Goal: Task Accomplishment & Management: Complete application form

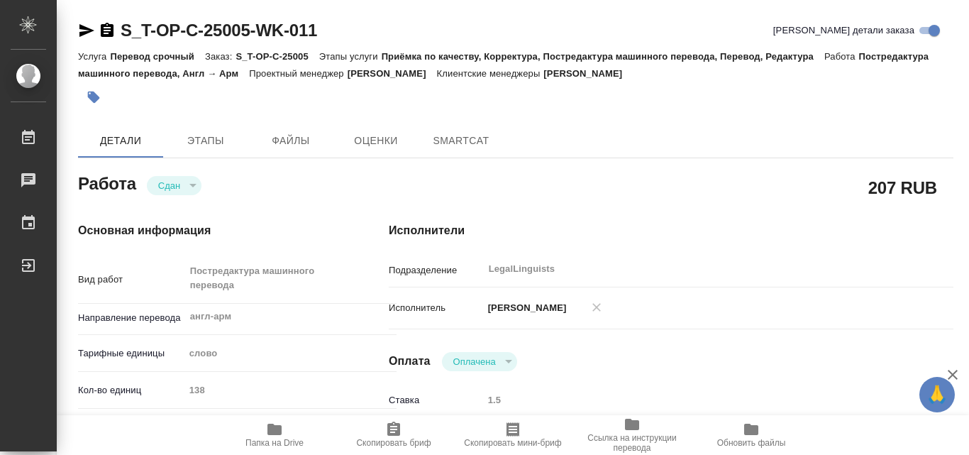
type textarea "x"
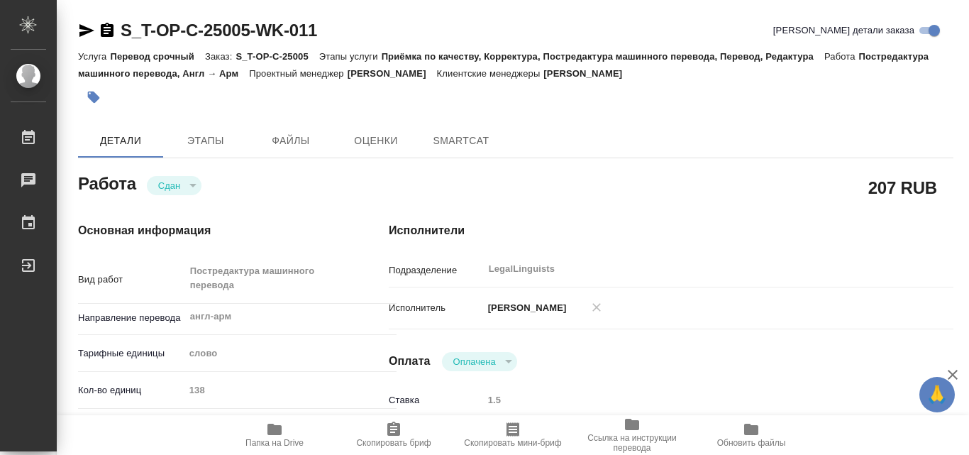
type textarea "x"
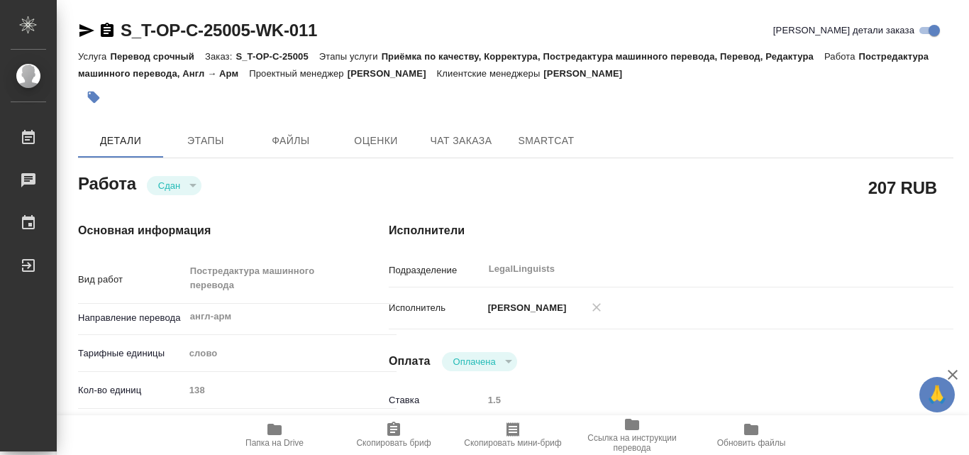
type textarea "x"
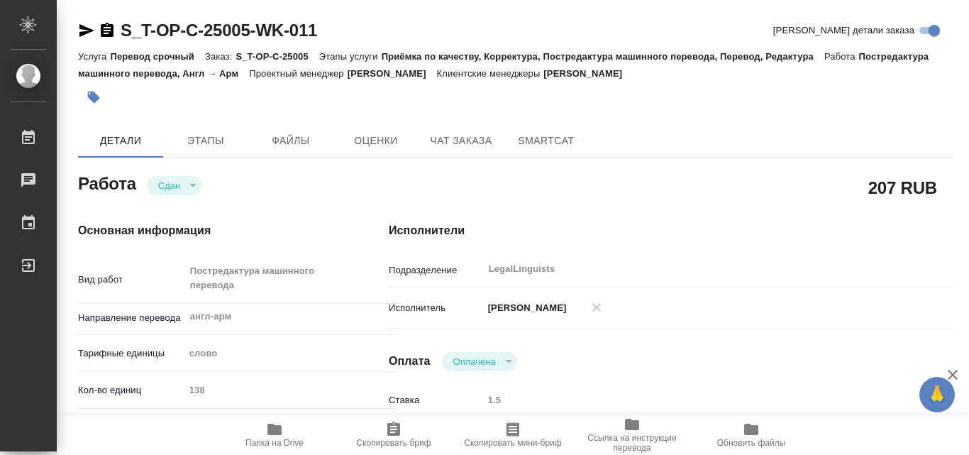
type textarea "x"
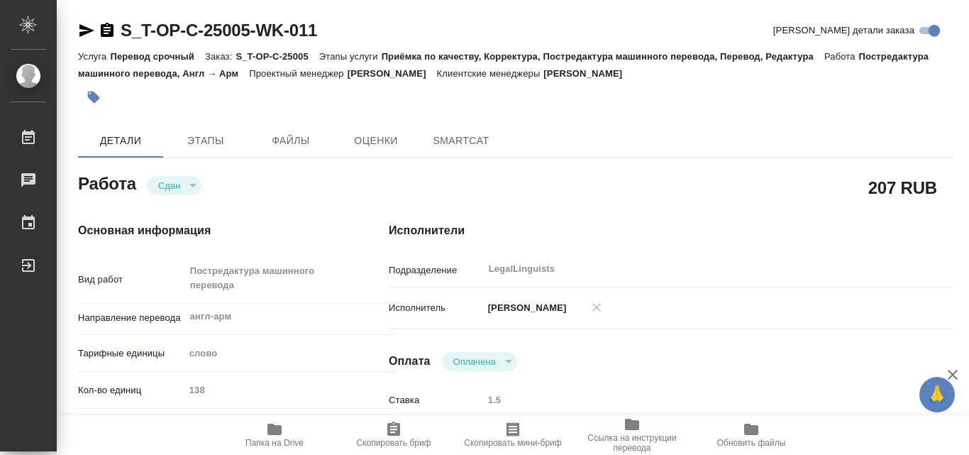
type textarea "x"
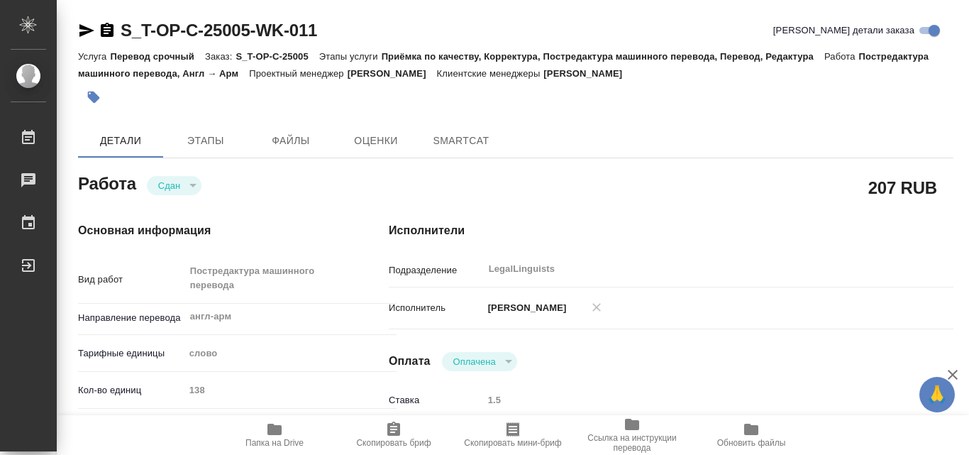
type textarea "x"
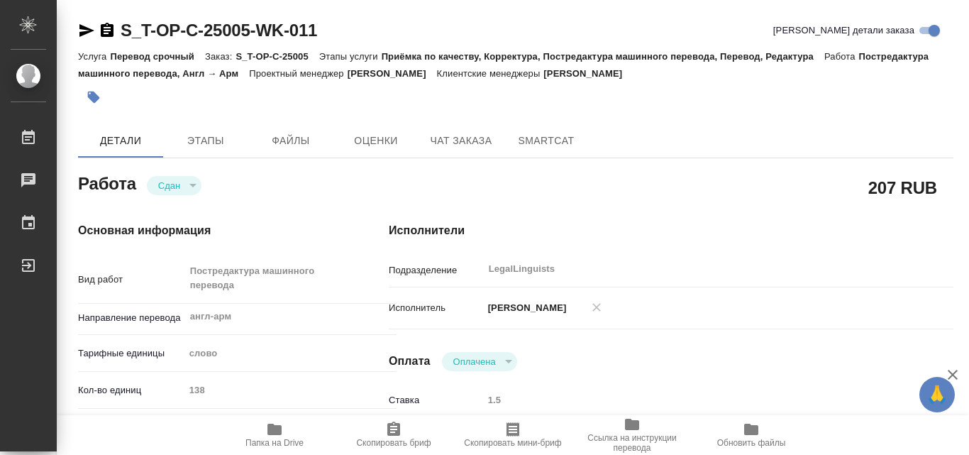
type textarea "x"
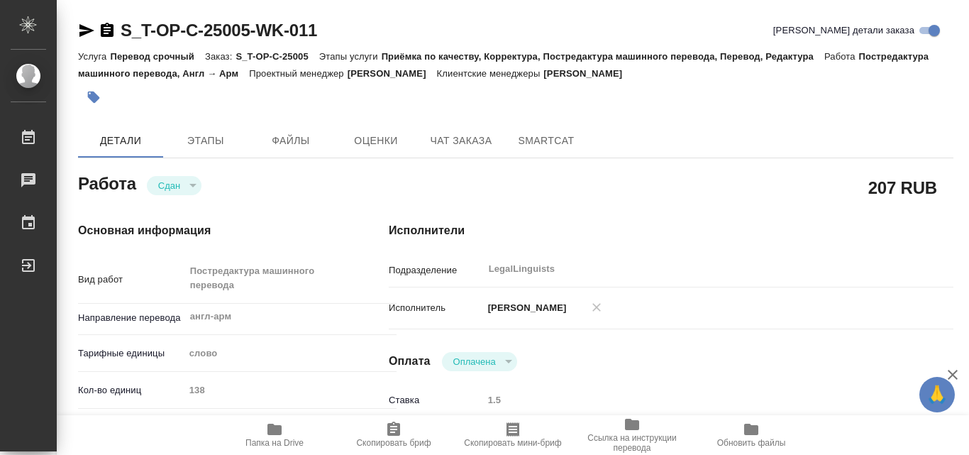
type textarea "x"
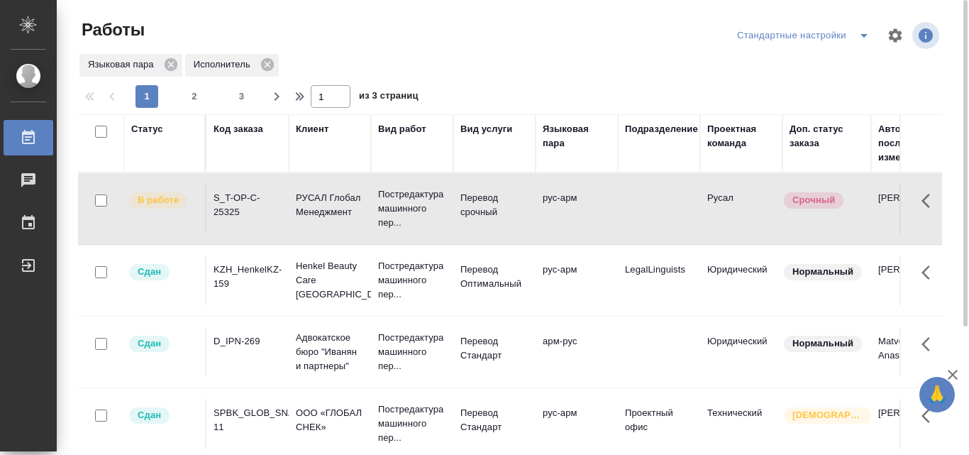
scroll to position [0, 397]
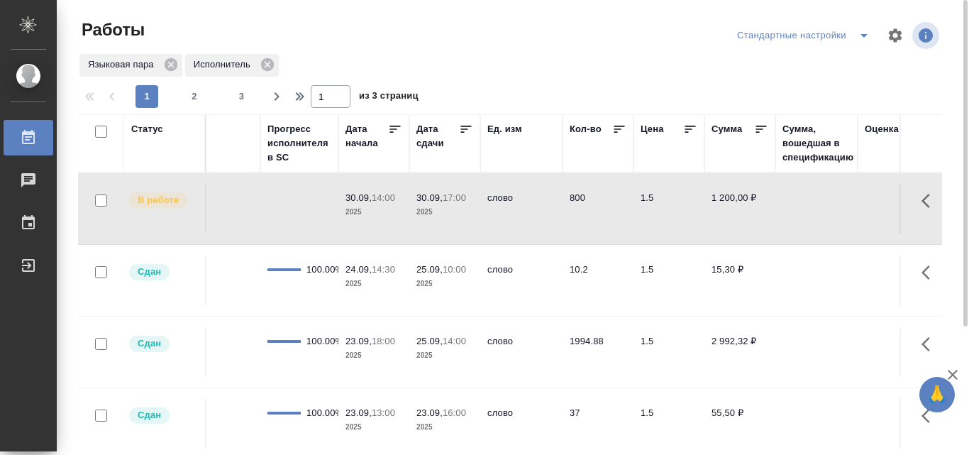
scroll to position [0, 1135]
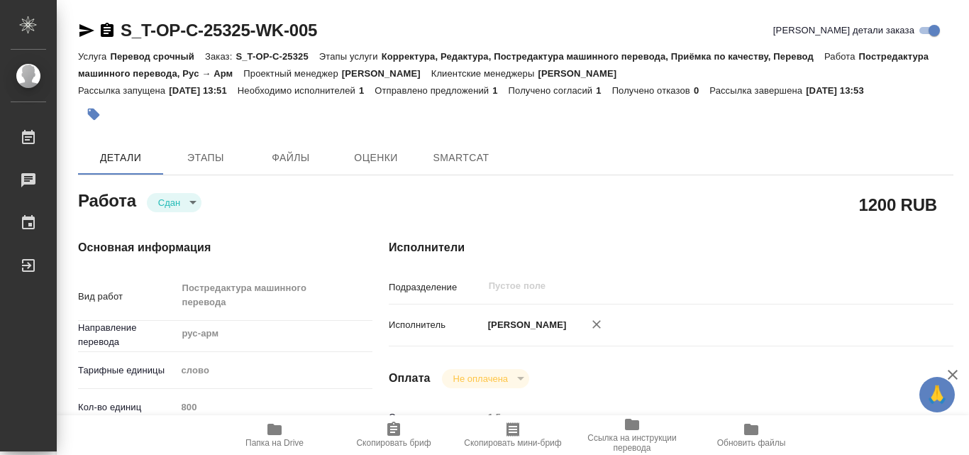
type textarea "x"
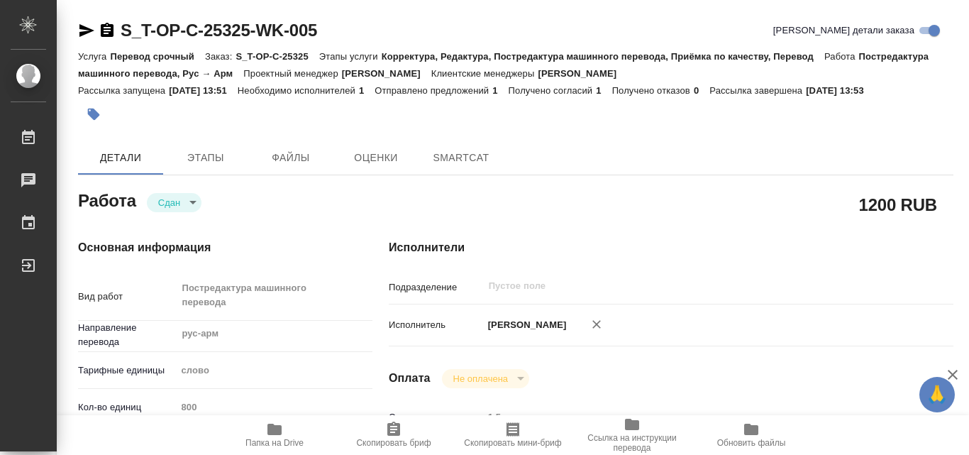
type textarea "x"
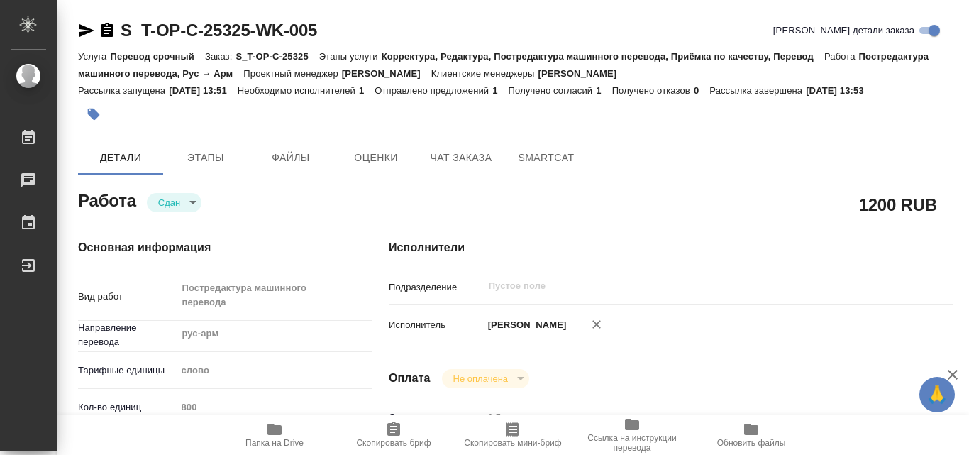
type textarea "x"
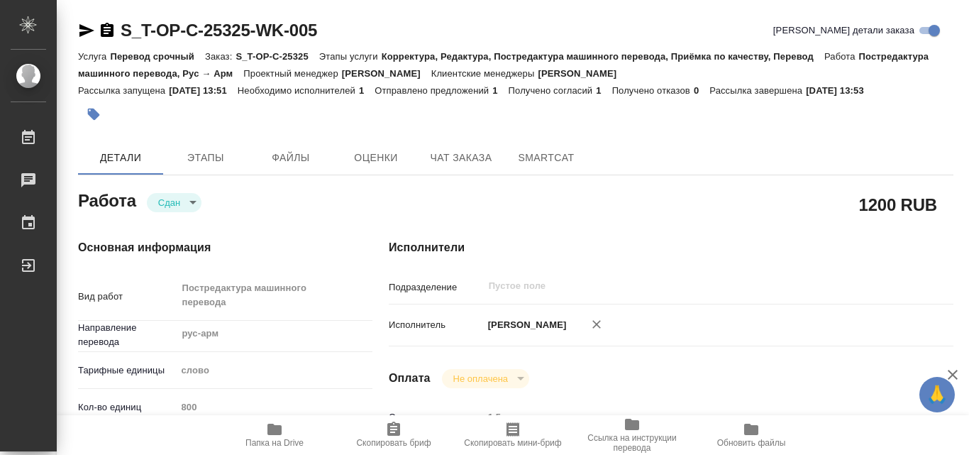
type textarea "x"
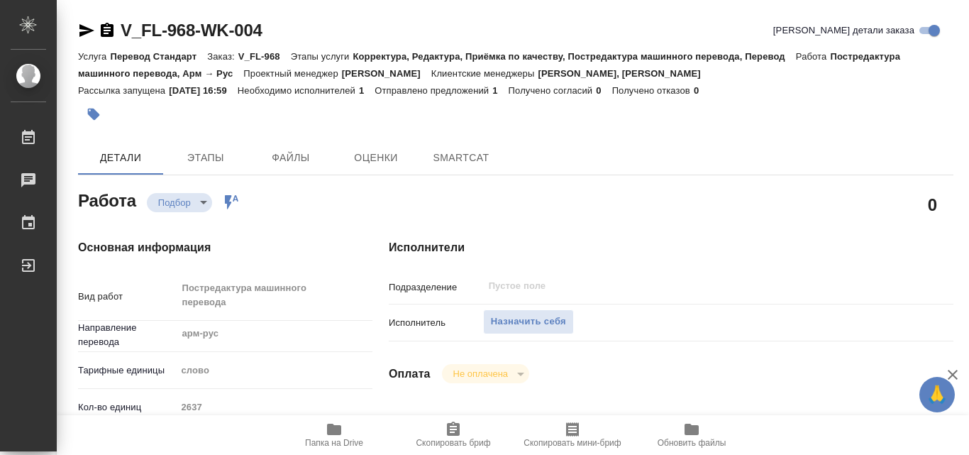
type textarea "x"
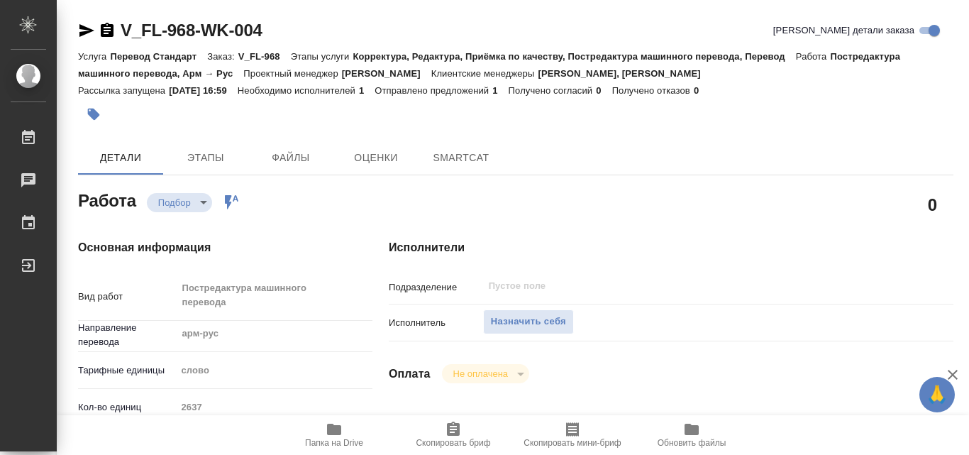
type textarea "x"
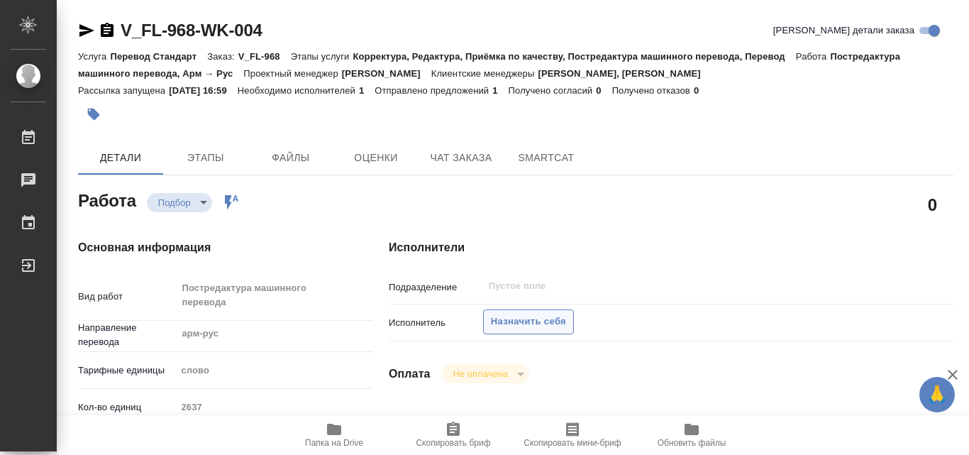
type textarea "x"
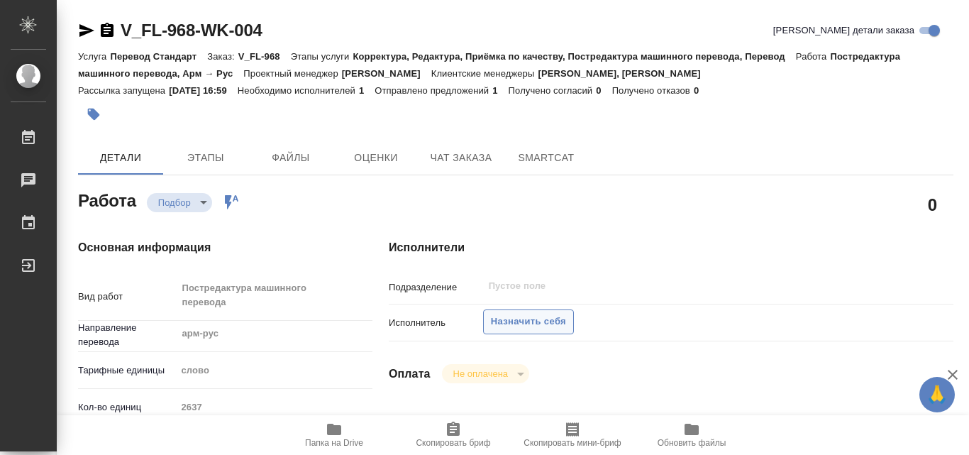
click at [532, 317] on span "Назначить себя" at bounding box center [528, 322] width 75 height 16
type textarea "x"
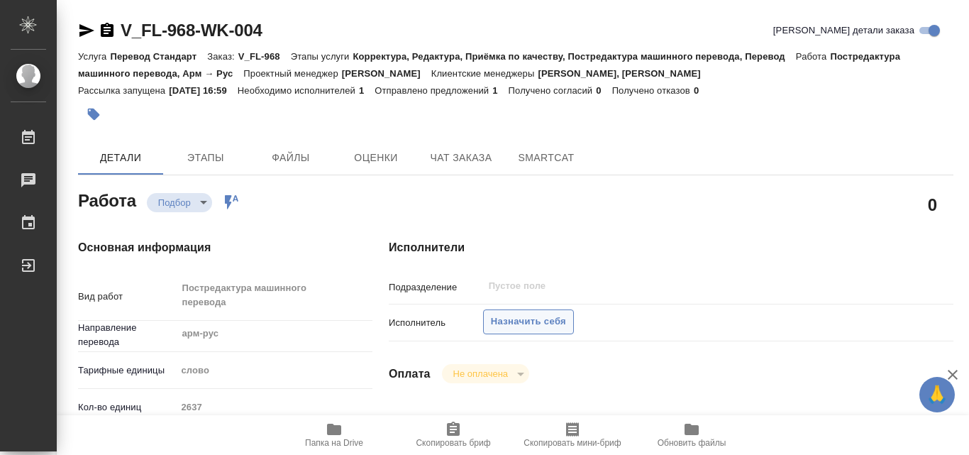
type textarea "x"
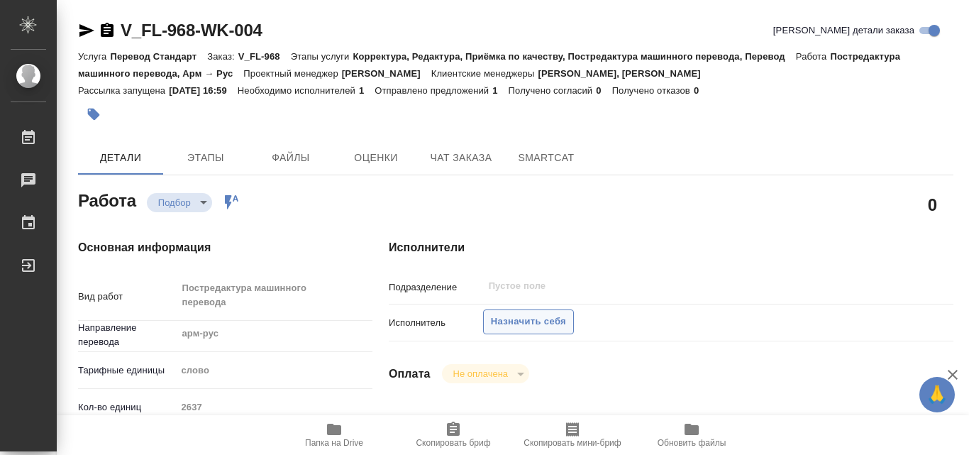
type textarea "x"
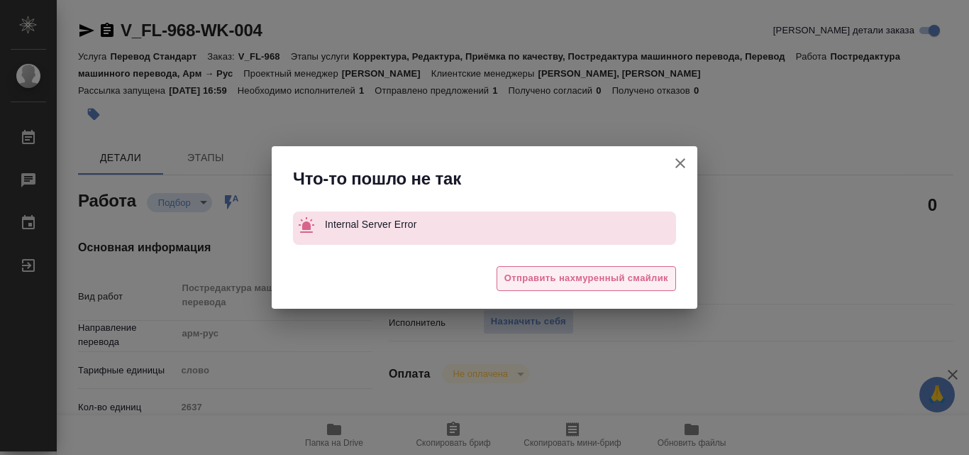
click at [577, 280] on span "Отправить нахмуренный смайлик" at bounding box center [586, 278] width 164 height 16
type textarea "x"
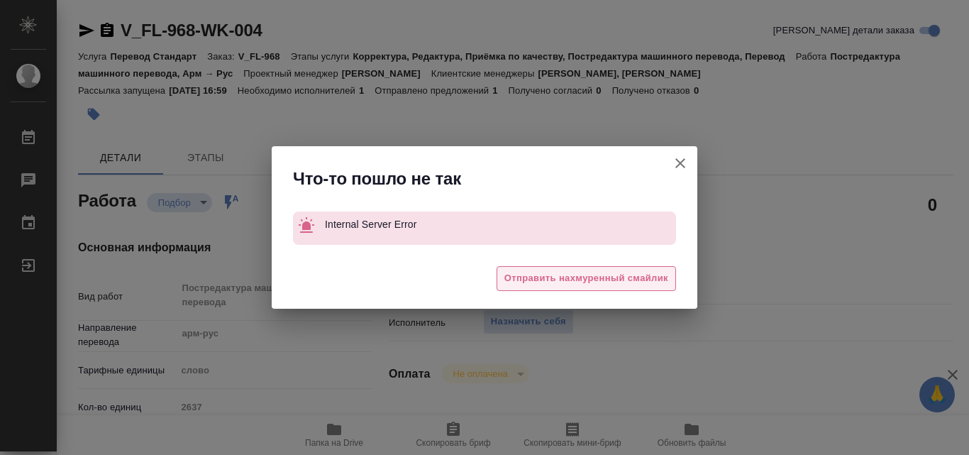
type textarea "x"
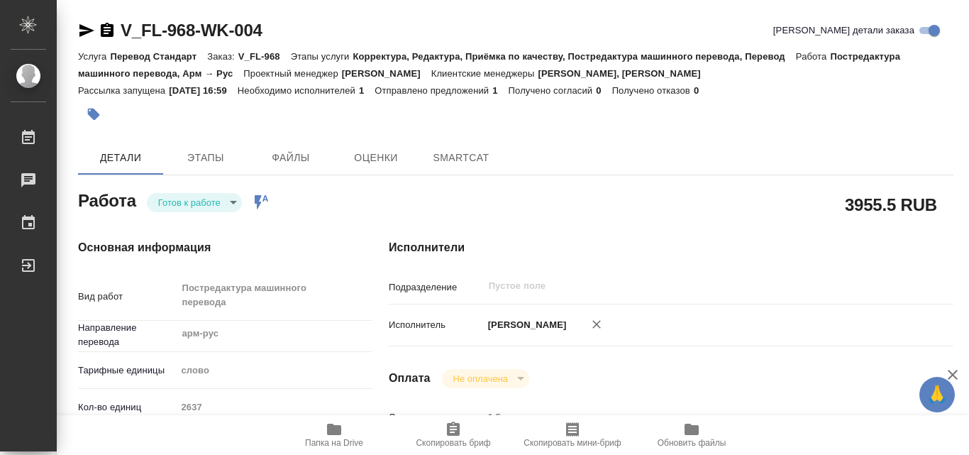
type textarea "x"
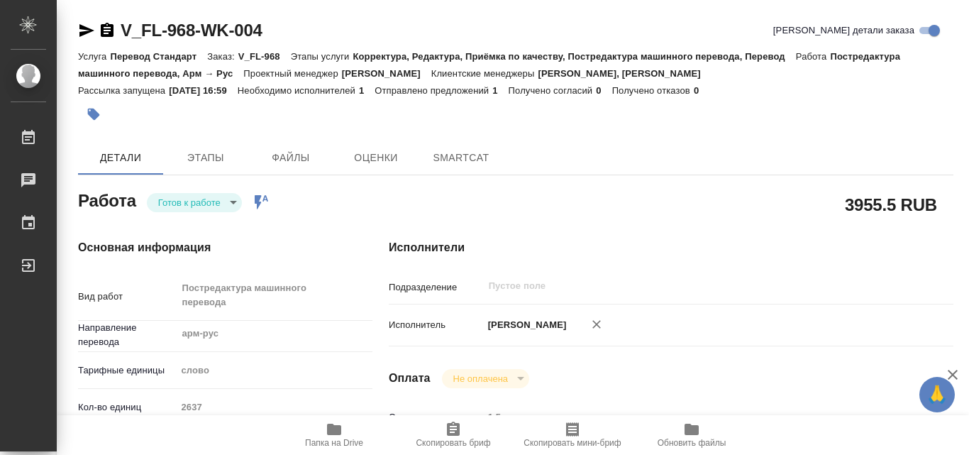
type textarea "x"
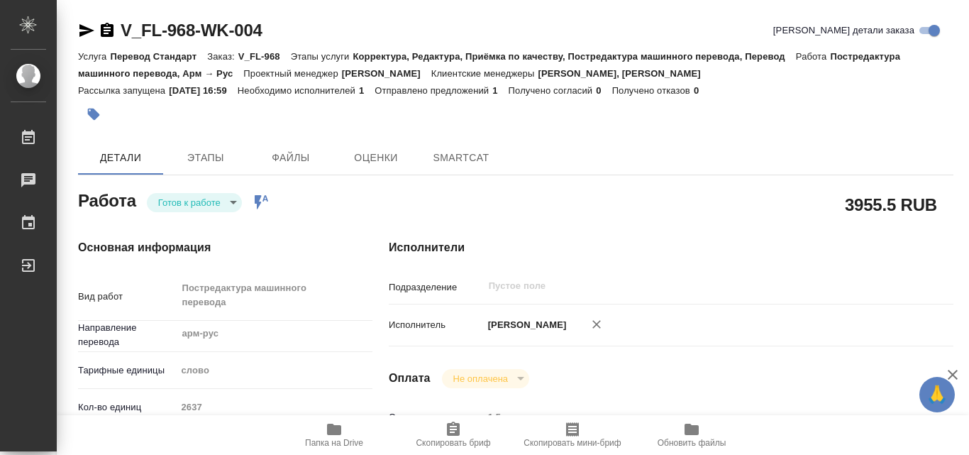
type textarea "x"
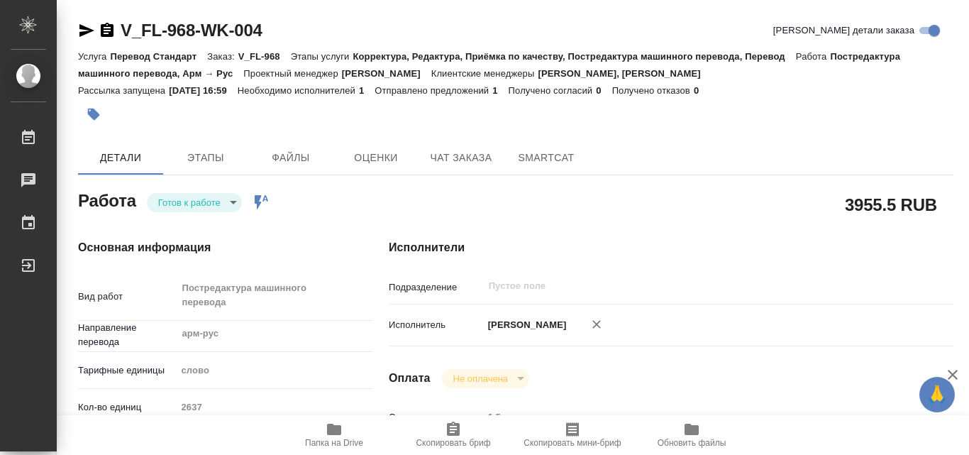
type textarea "x"
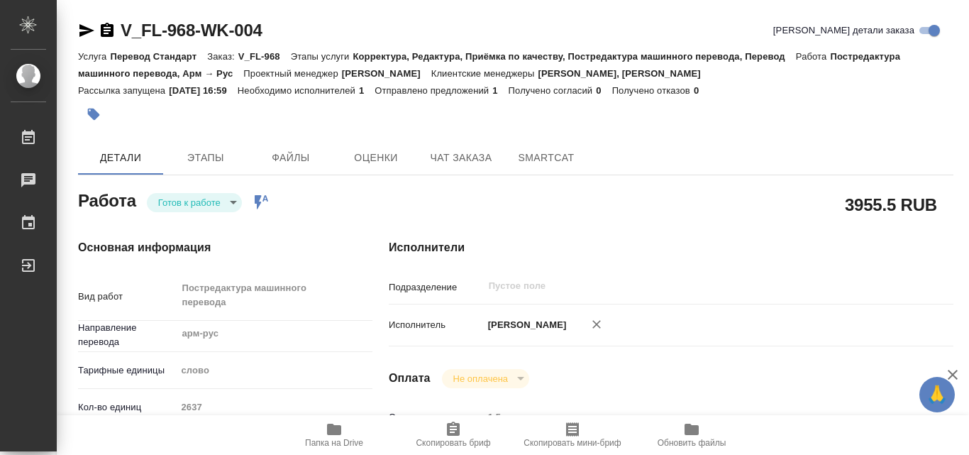
type textarea "x"
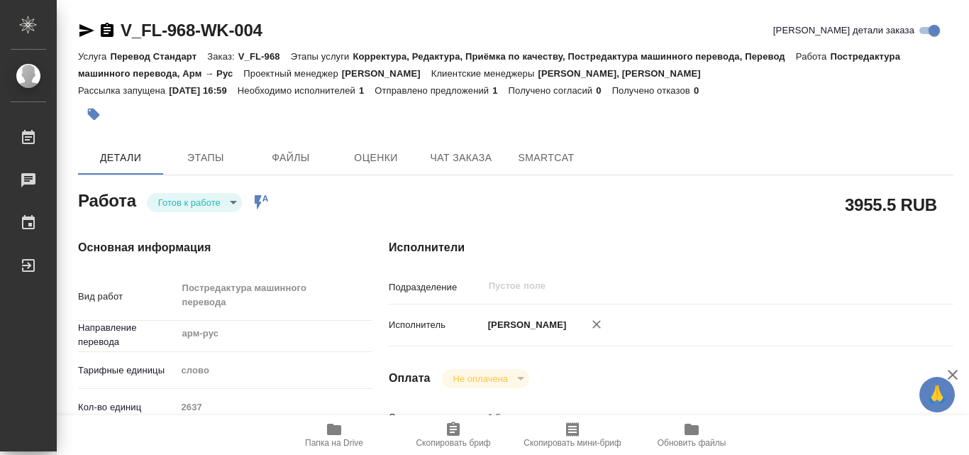
click at [333, 436] on icon "button" at bounding box center [334, 429] width 17 height 17
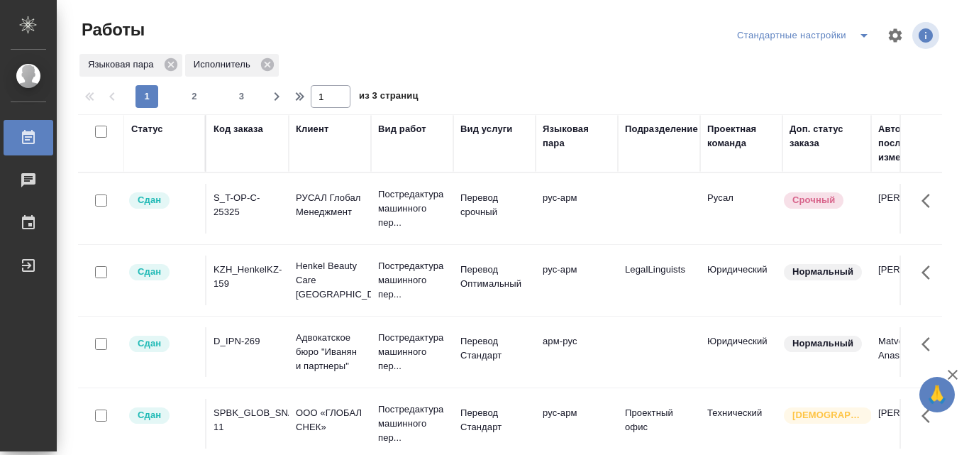
click at [453, 28] on div at bounding box center [516, 35] width 292 height 34
